Goal: Information Seeking & Learning: Learn about a topic

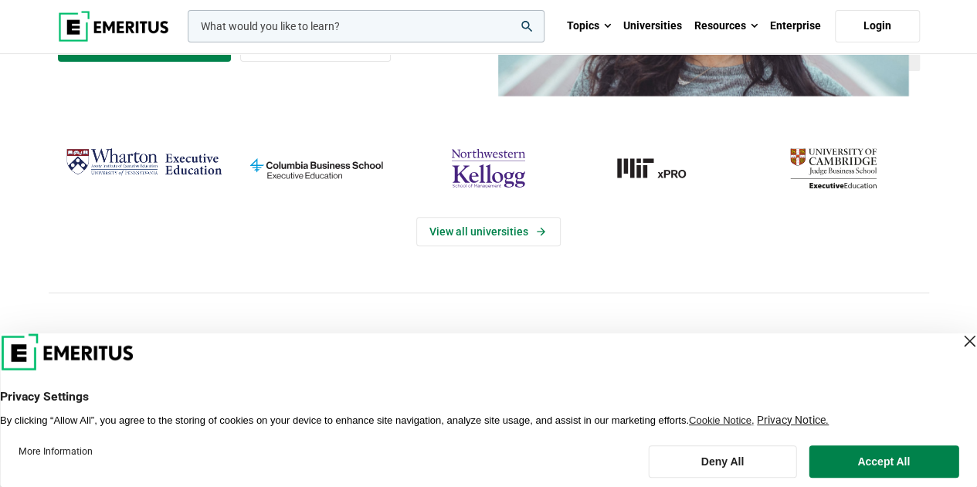
scroll to position [283, 0]
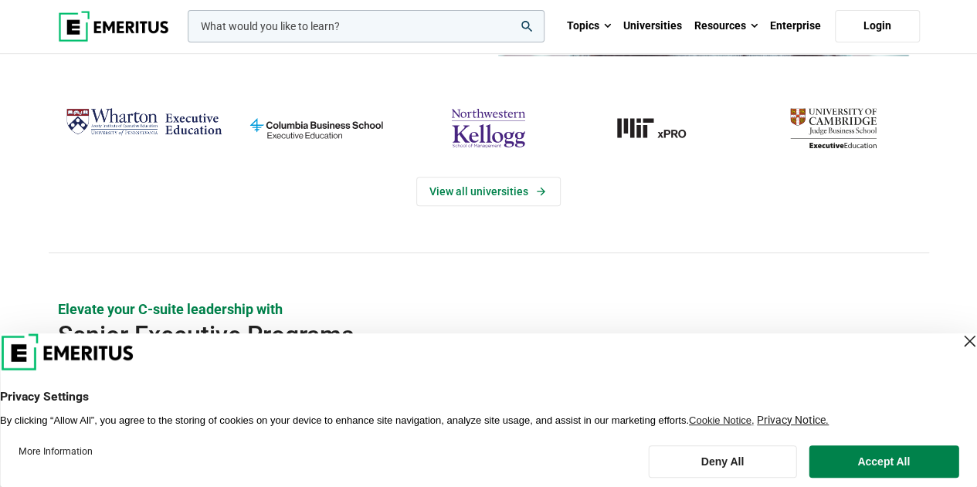
click at [958, 342] on div "Close Layer" at bounding box center [969, 341] width 22 height 22
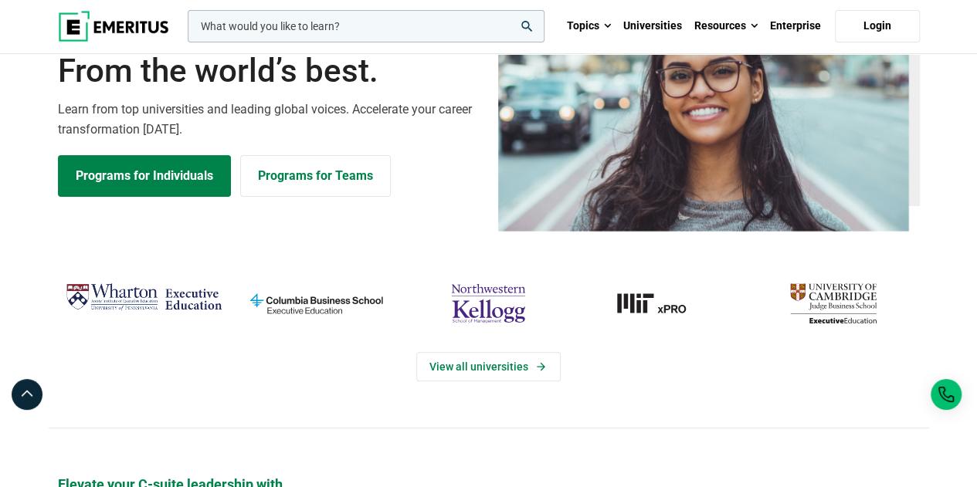
scroll to position [195, 0]
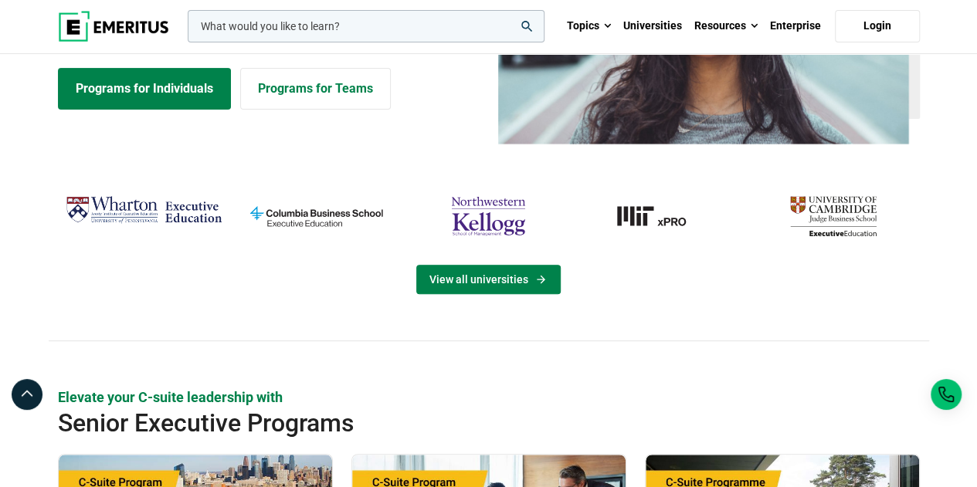
click at [490, 276] on link "View all universities" at bounding box center [488, 279] width 144 height 29
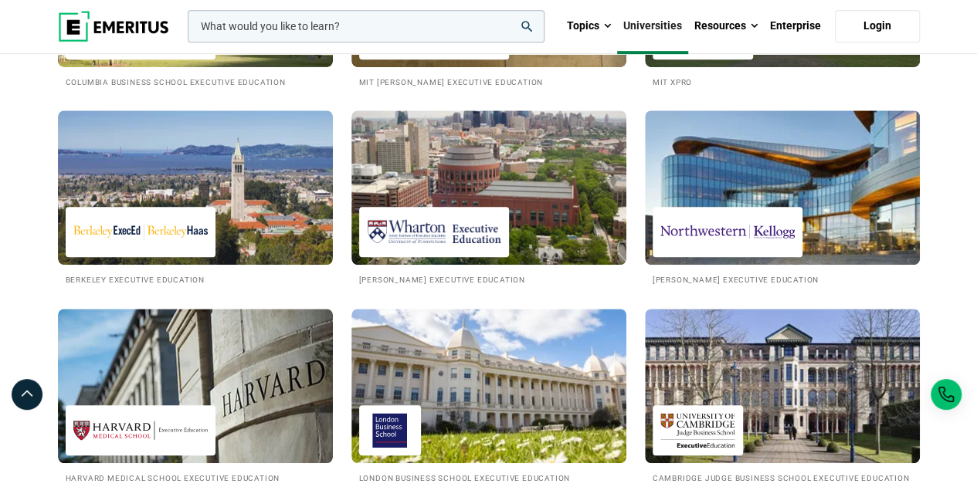
scroll to position [519, 0]
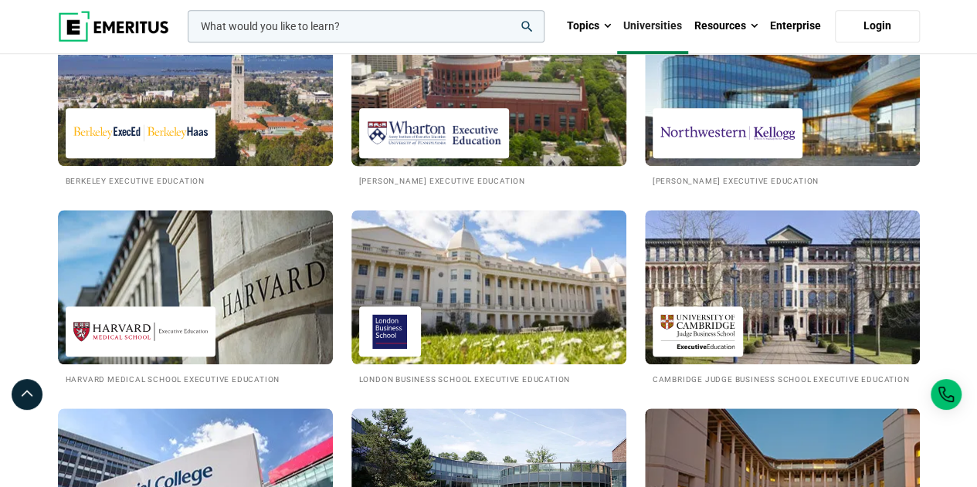
click at [406, 141] on img at bounding box center [434, 133] width 134 height 35
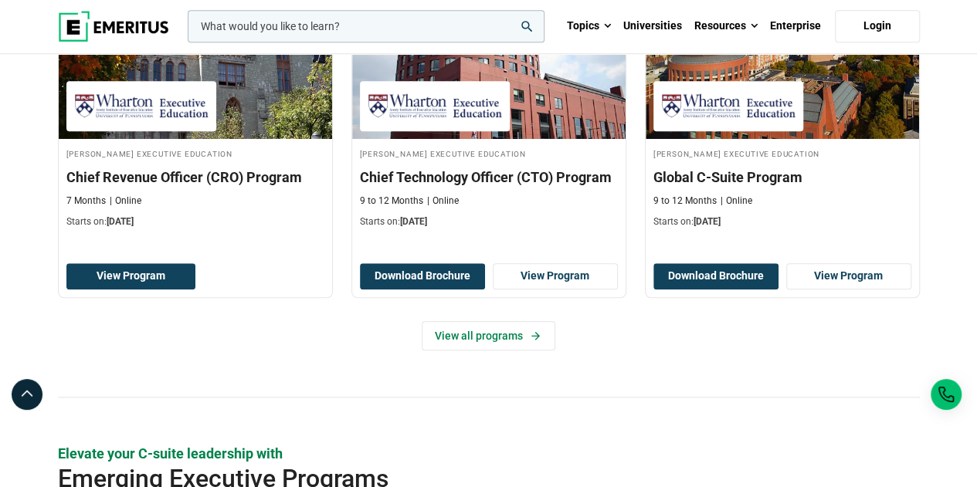
scroll to position [585, 0]
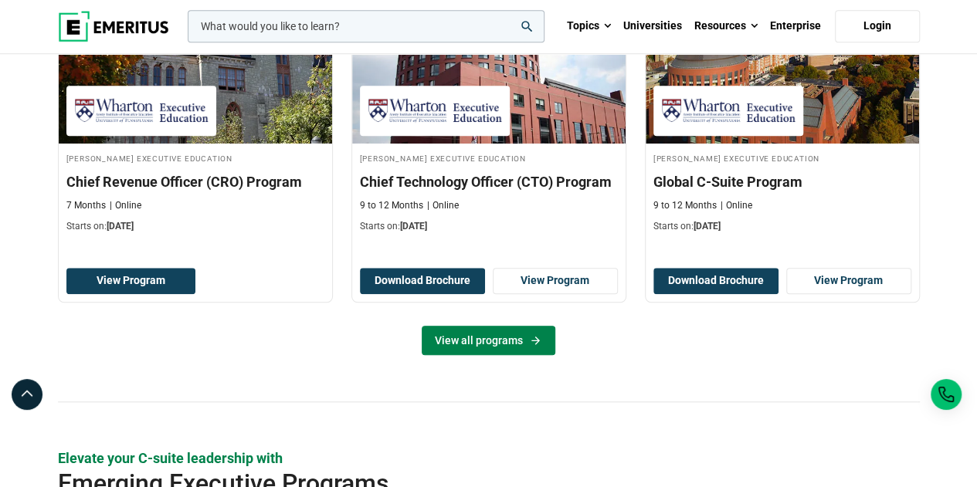
click at [480, 344] on link "View all programs" at bounding box center [489, 340] width 134 height 29
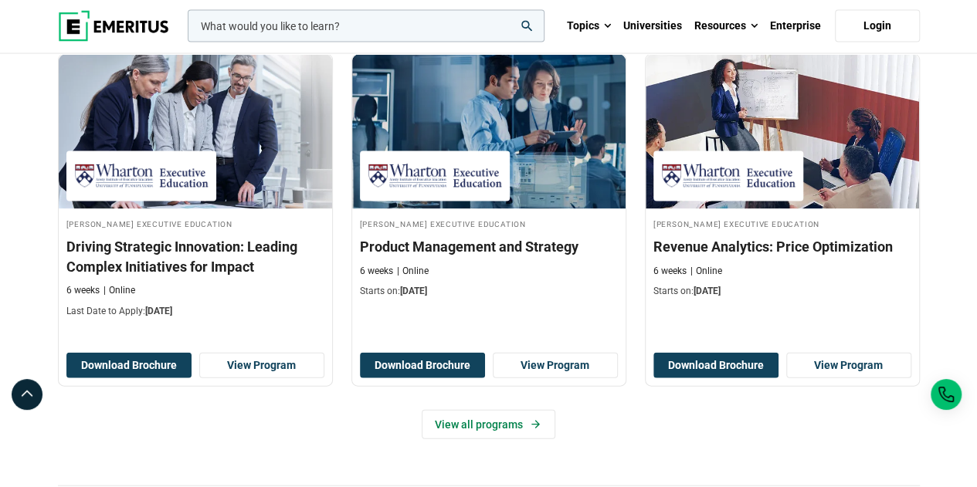
scroll to position [1612, 0]
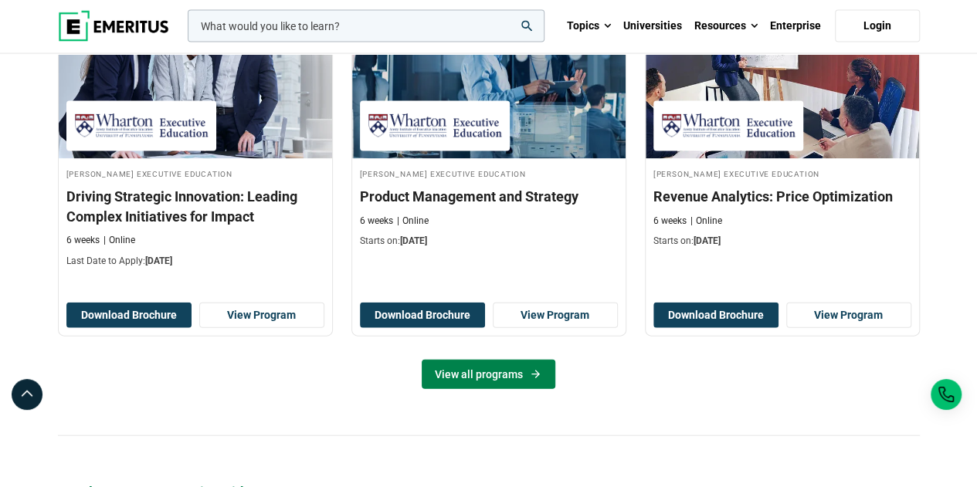
click at [533, 378] on link "View all programs" at bounding box center [489, 374] width 134 height 29
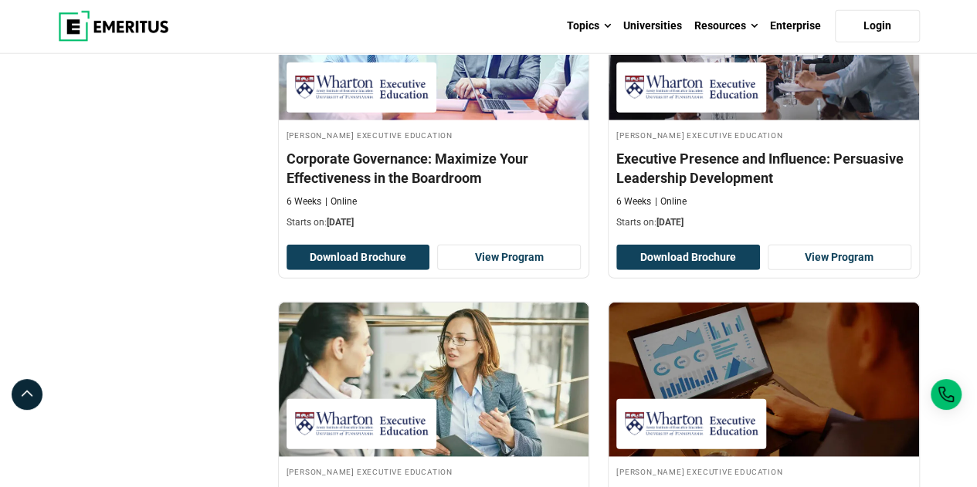
scroll to position [1814, 0]
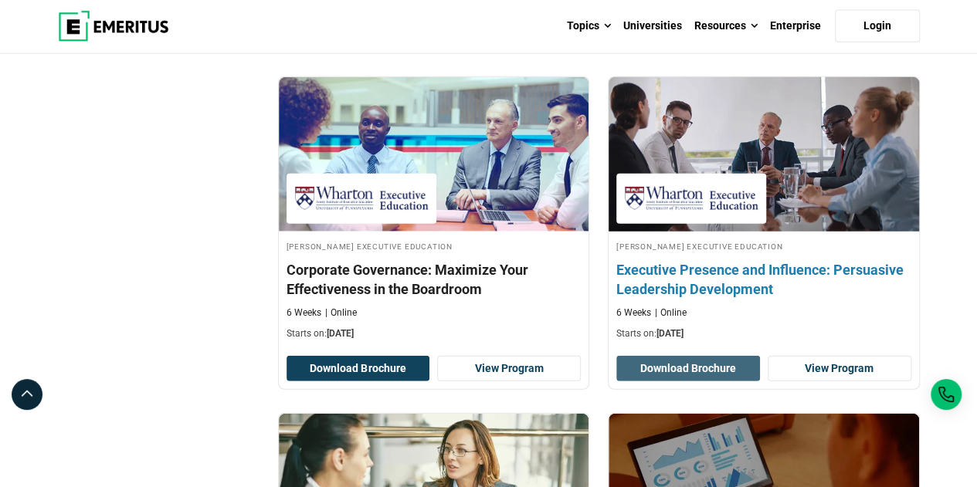
click at [710, 361] on button "Download Brochure" at bounding box center [688, 369] width 144 height 26
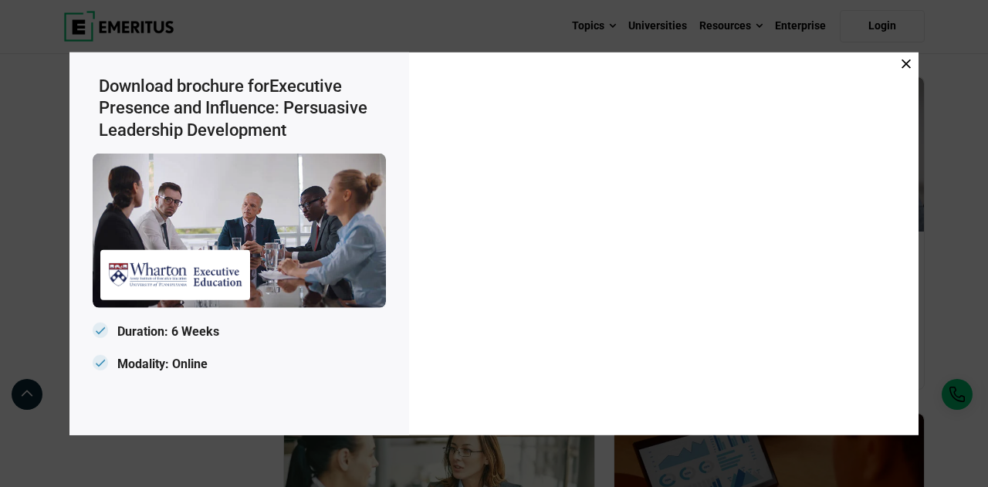
click at [911, 71] on div at bounding box center [664, 243] width 510 height 383
click at [905, 68] on icon at bounding box center [906, 63] width 9 height 9
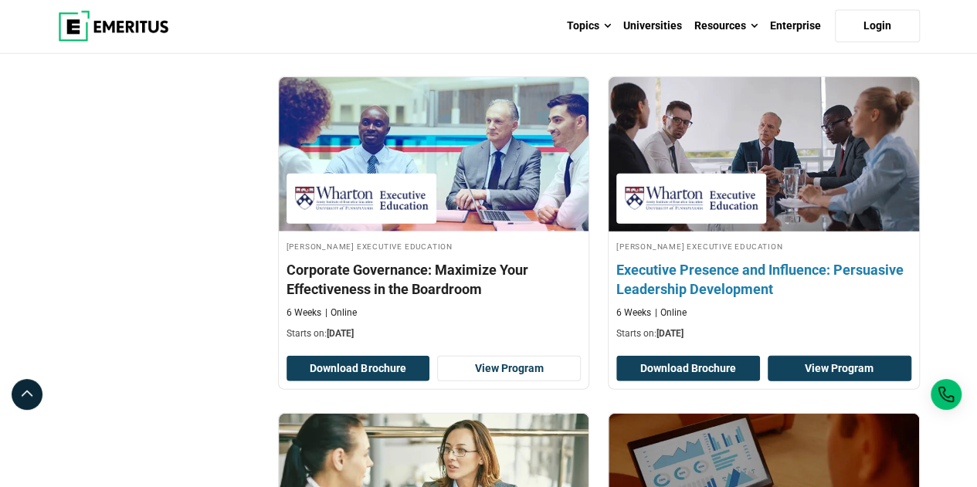
click at [834, 362] on link "View Program" at bounding box center [839, 369] width 144 height 26
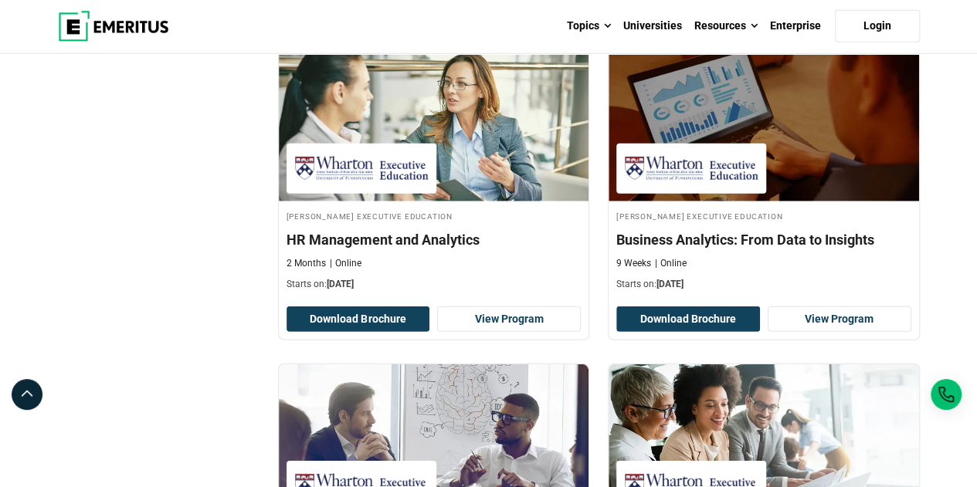
scroll to position [2185, 0]
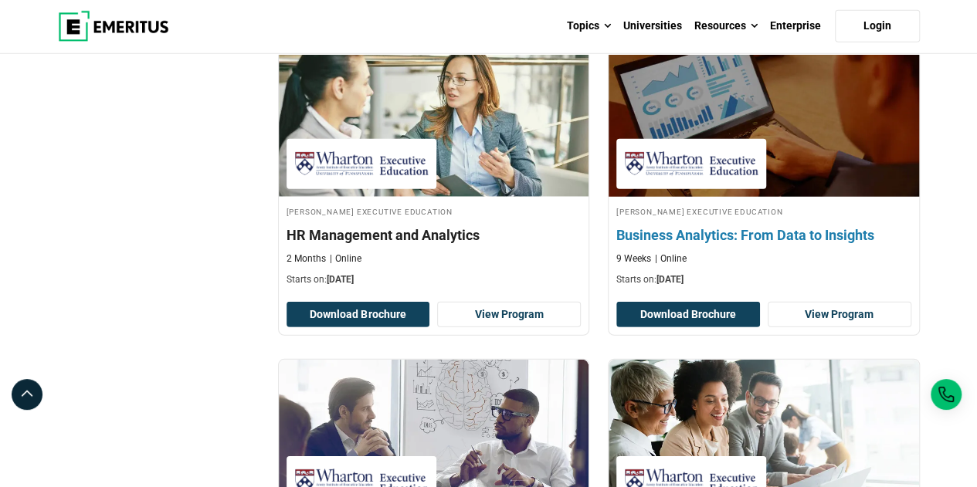
click at [737, 227] on h4 "Business Analytics: From Data to Insights" at bounding box center [763, 234] width 295 height 19
